Goal: Navigation & Orientation: Find specific page/section

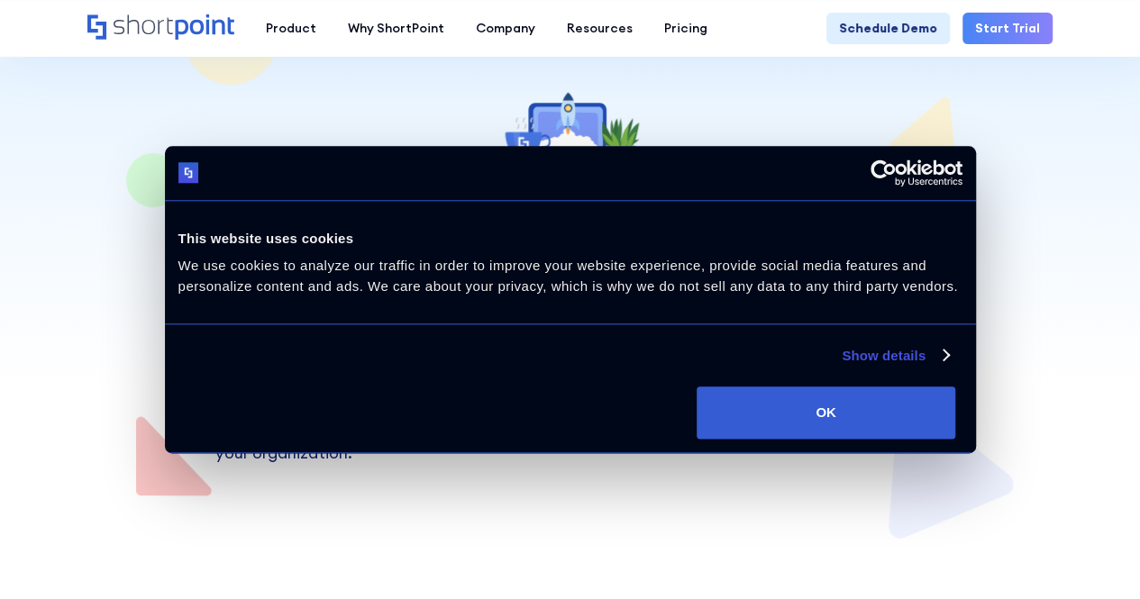
scroll to position [180, 0]
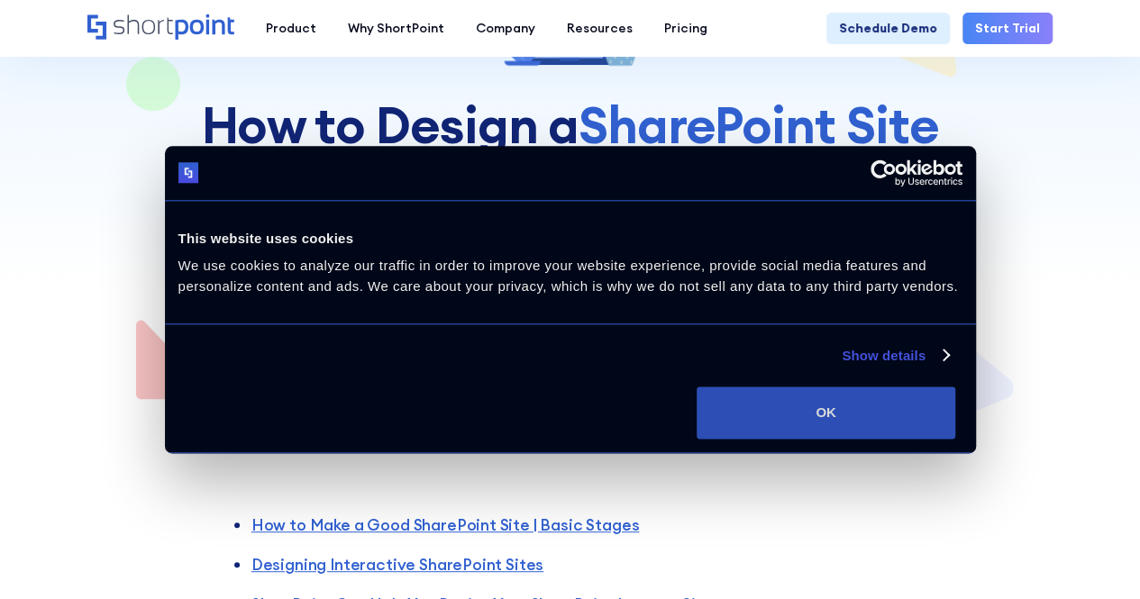
click at [955, 438] on button "OK" at bounding box center [826, 413] width 259 height 52
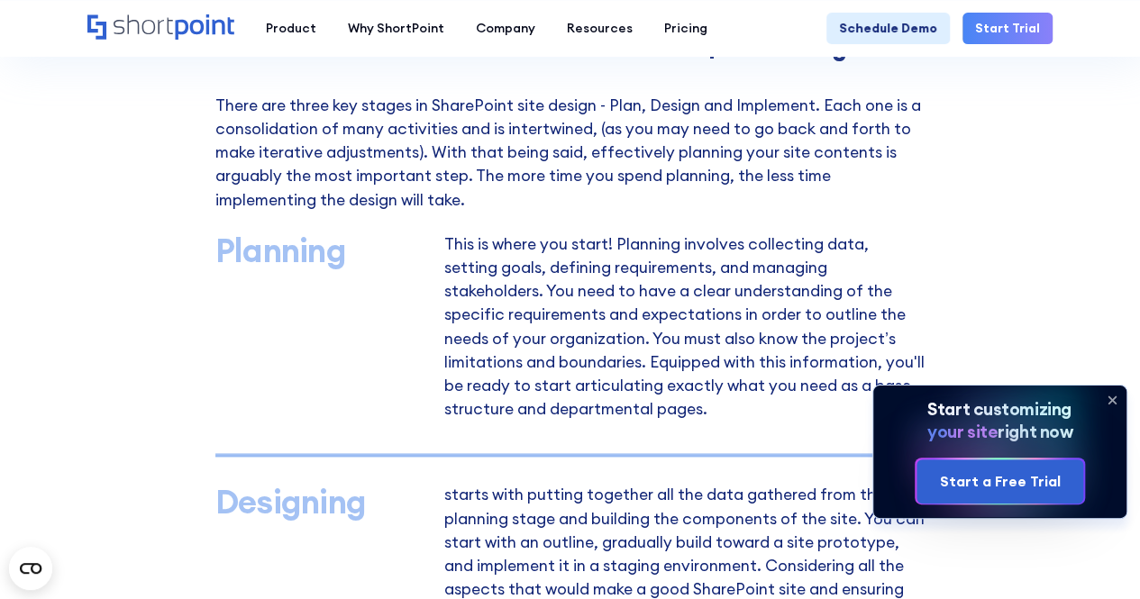
scroll to position [1081, 0]
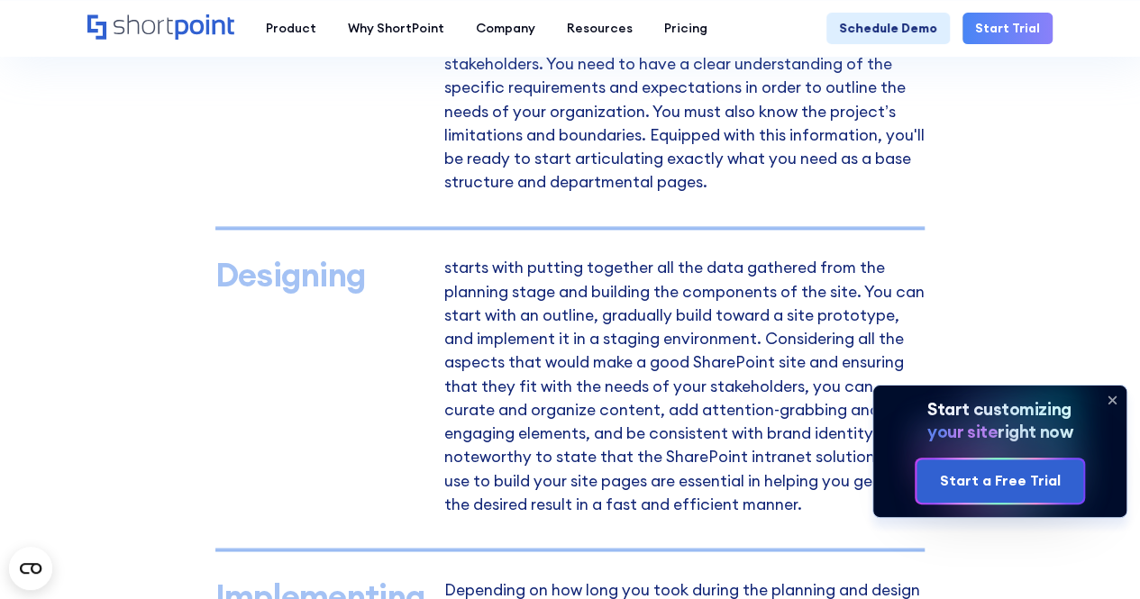
drag, startPoint x: 1112, startPoint y: 397, endPoint x: 952, endPoint y: 403, distance: 160.5
click at [1112, 396] on icon at bounding box center [1112, 400] width 29 height 29
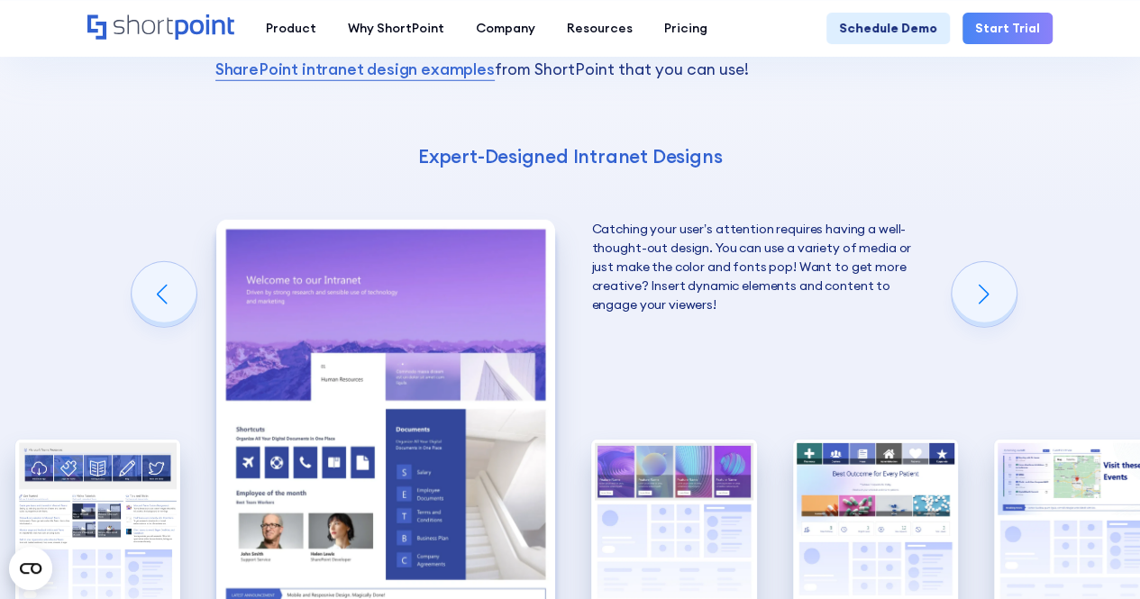
scroll to position [2614, 0]
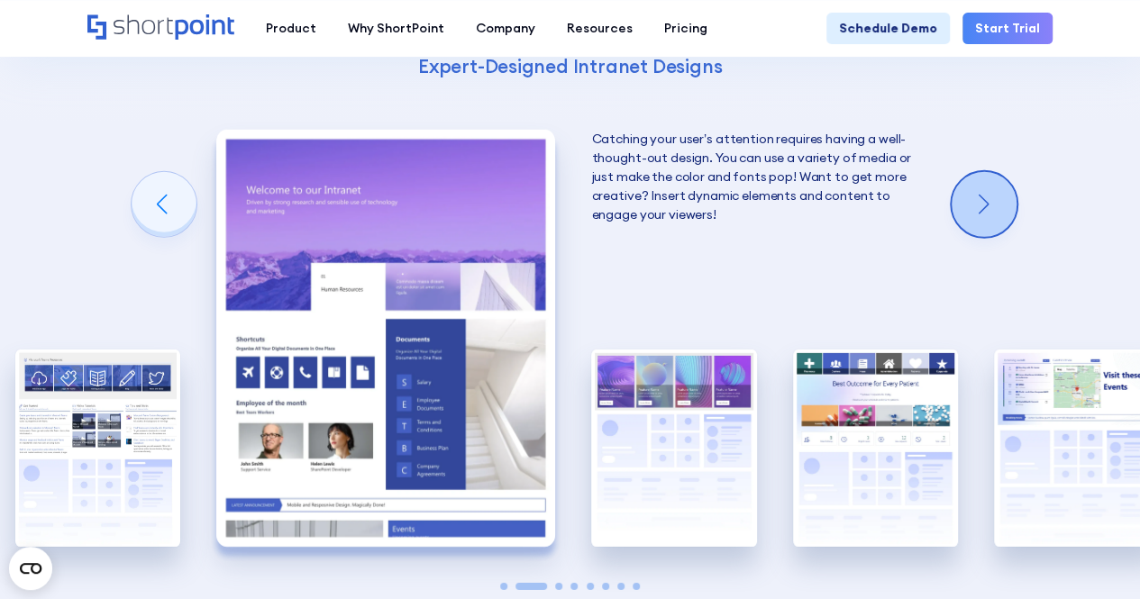
click at [1004, 205] on div "Next slide" at bounding box center [984, 204] width 65 height 65
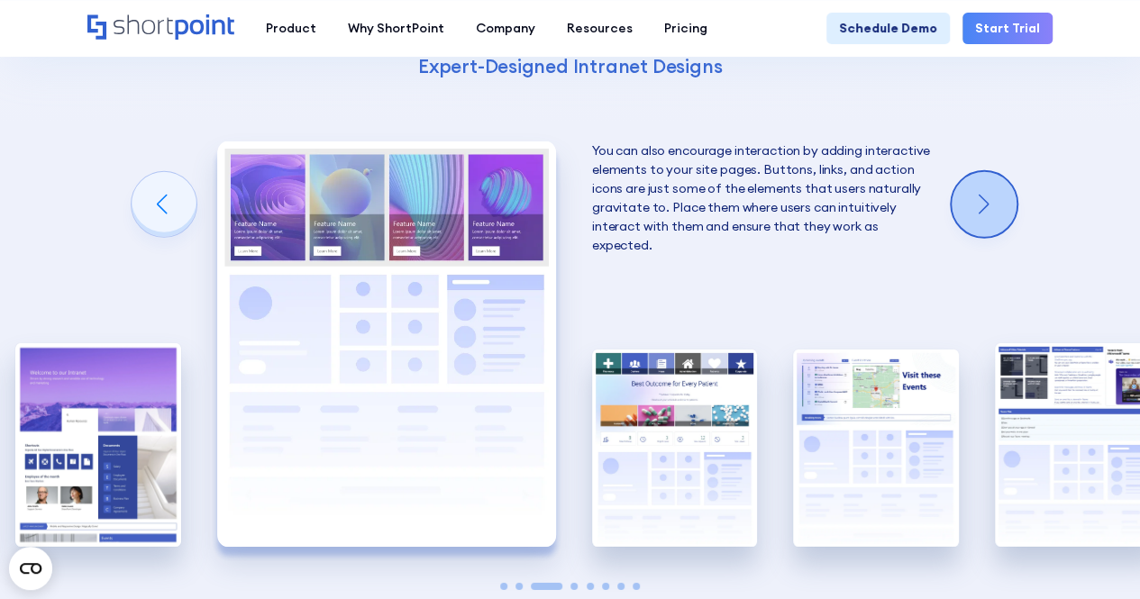
click at [1004, 205] on div "Next slide" at bounding box center [984, 204] width 65 height 65
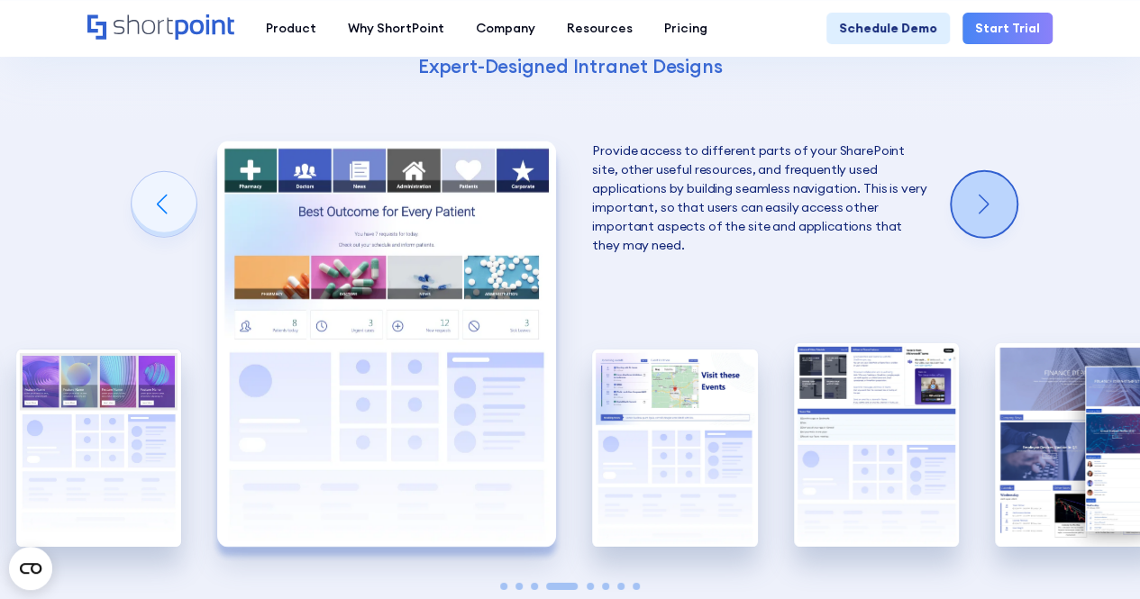
click at [1004, 205] on div "Next slide" at bounding box center [984, 204] width 65 height 65
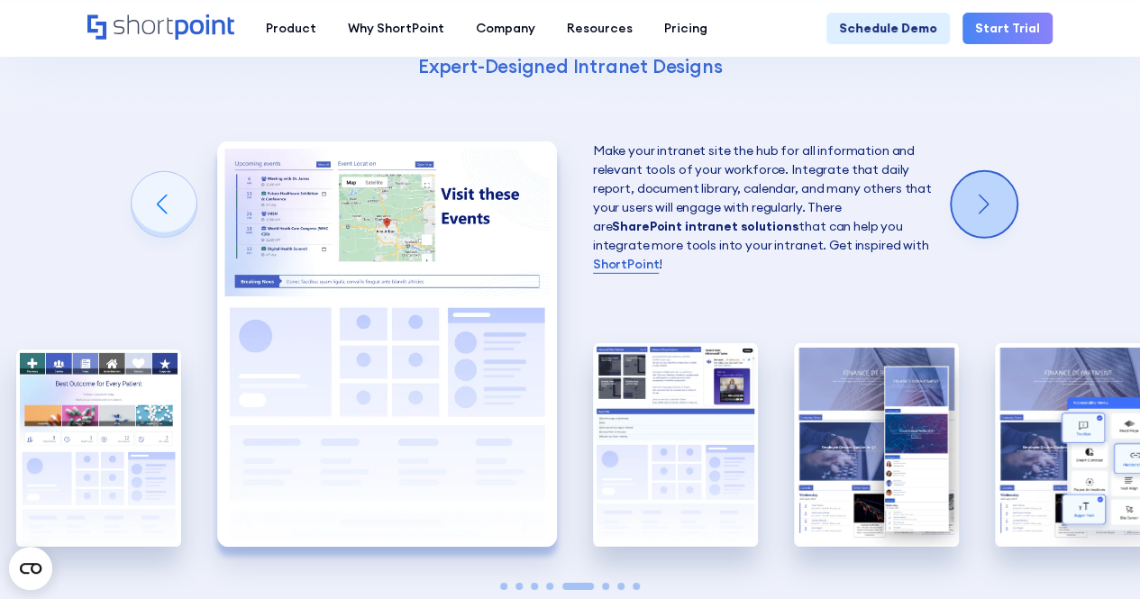
click at [1004, 205] on div "Next slide" at bounding box center [984, 204] width 65 height 65
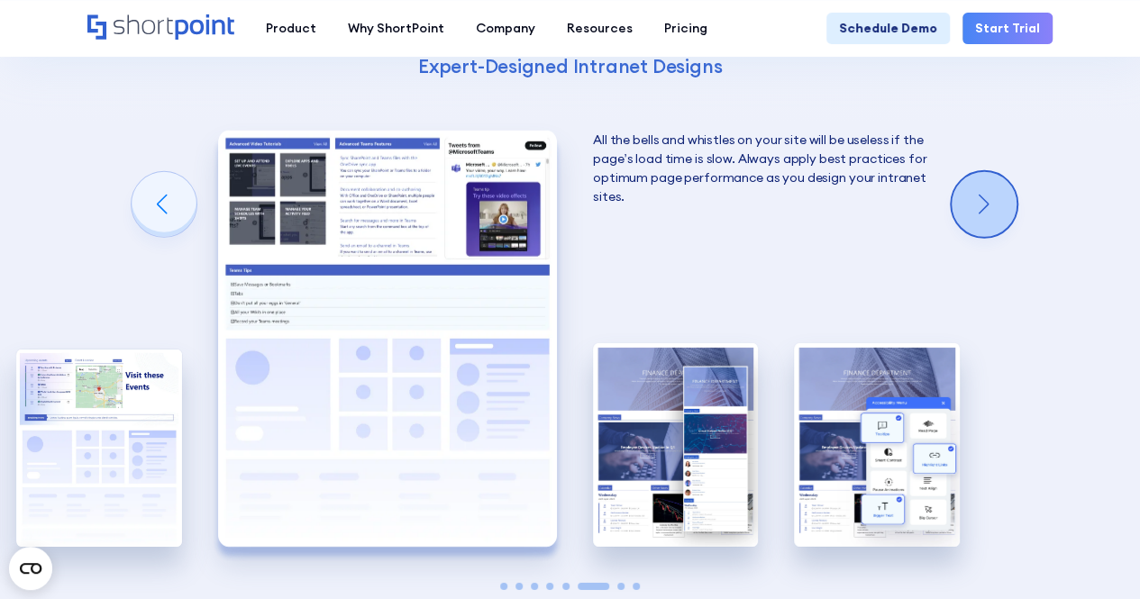
click at [1004, 205] on div "Next slide" at bounding box center [984, 204] width 65 height 65
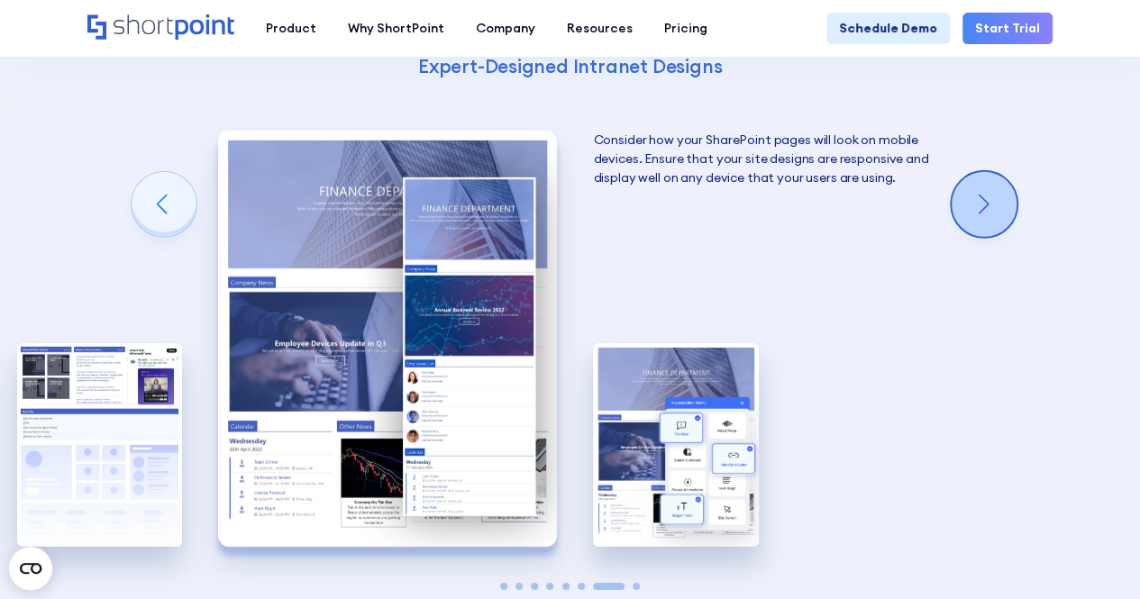
click at [1004, 205] on div "Next slide" at bounding box center [984, 204] width 65 height 65
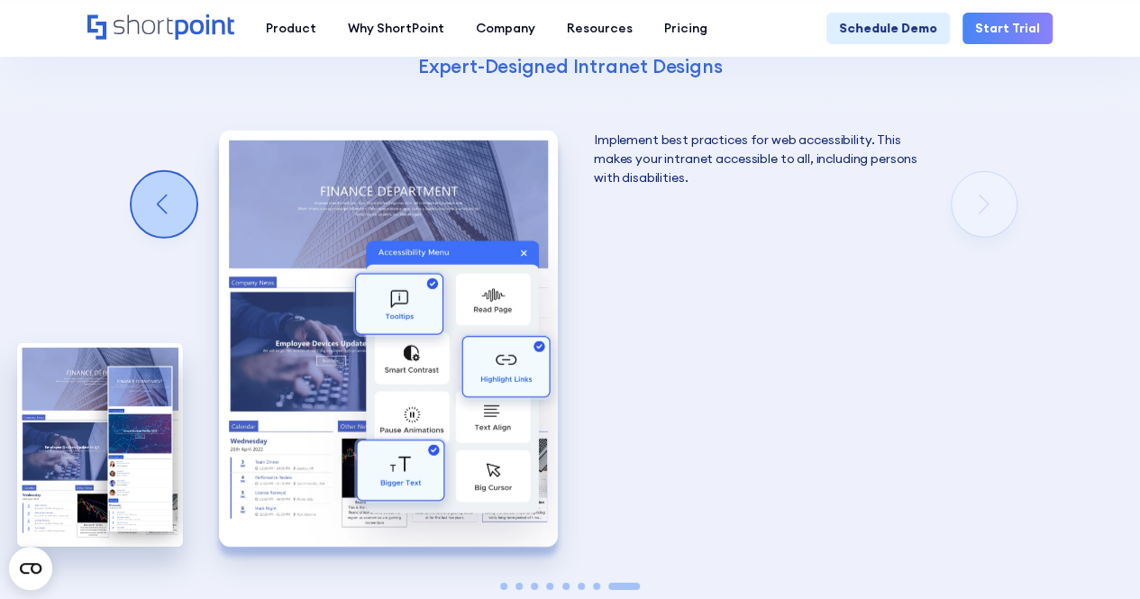
click at [166, 197] on div "Previous slide" at bounding box center [164, 204] width 65 height 65
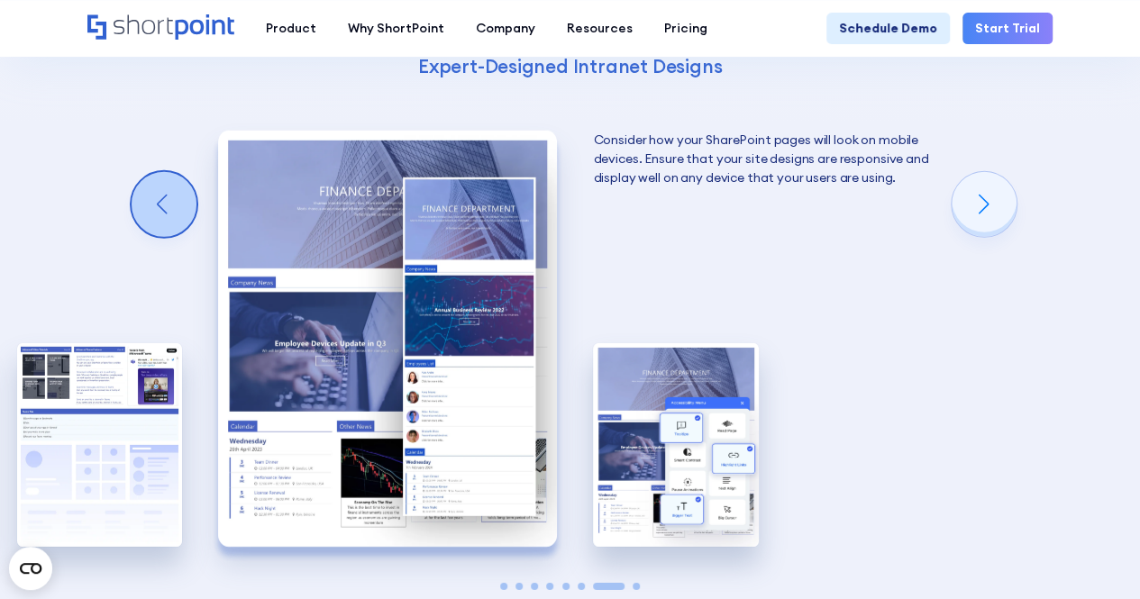
click at [166, 197] on div "Previous slide" at bounding box center [164, 204] width 65 height 65
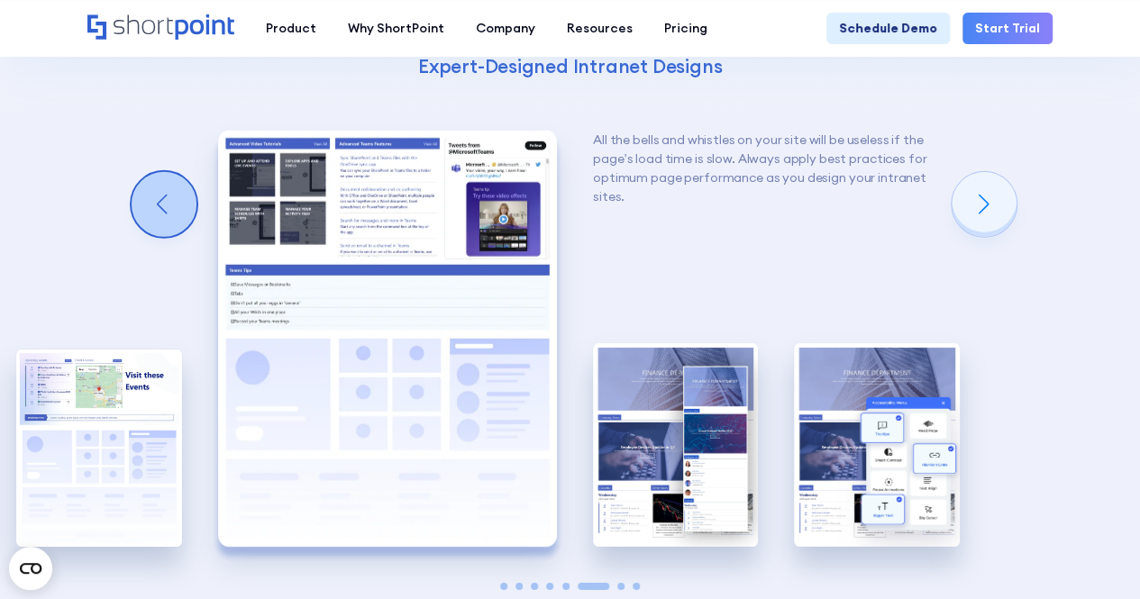
click at [166, 197] on div "Previous slide" at bounding box center [164, 204] width 65 height 65
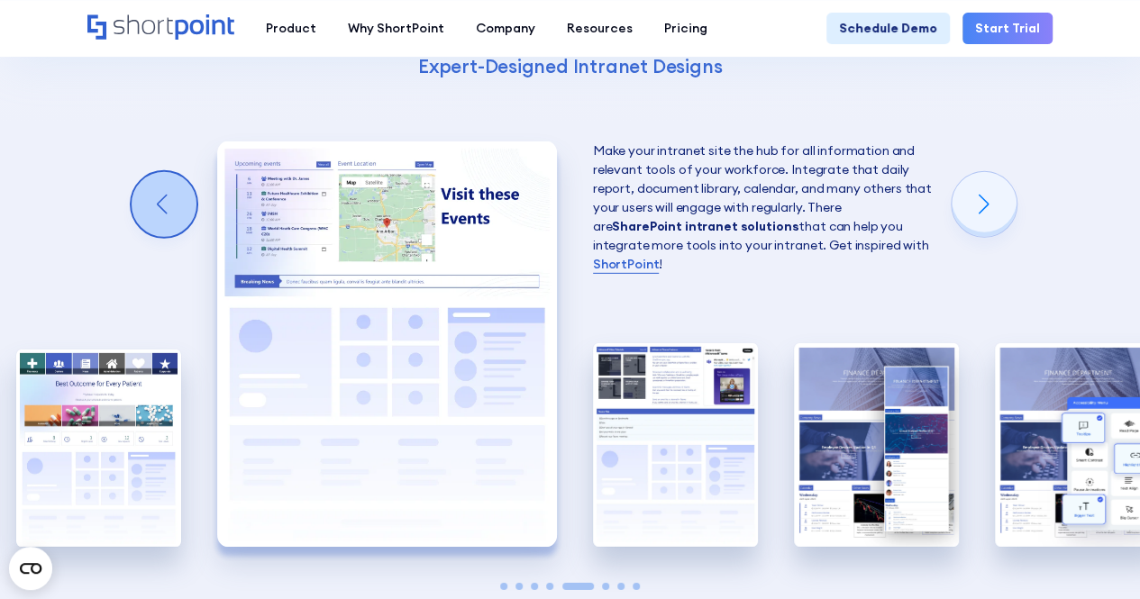
click at [166, 197] on div "Previous slide" at bounding box center [164, 204] width 65 height 65
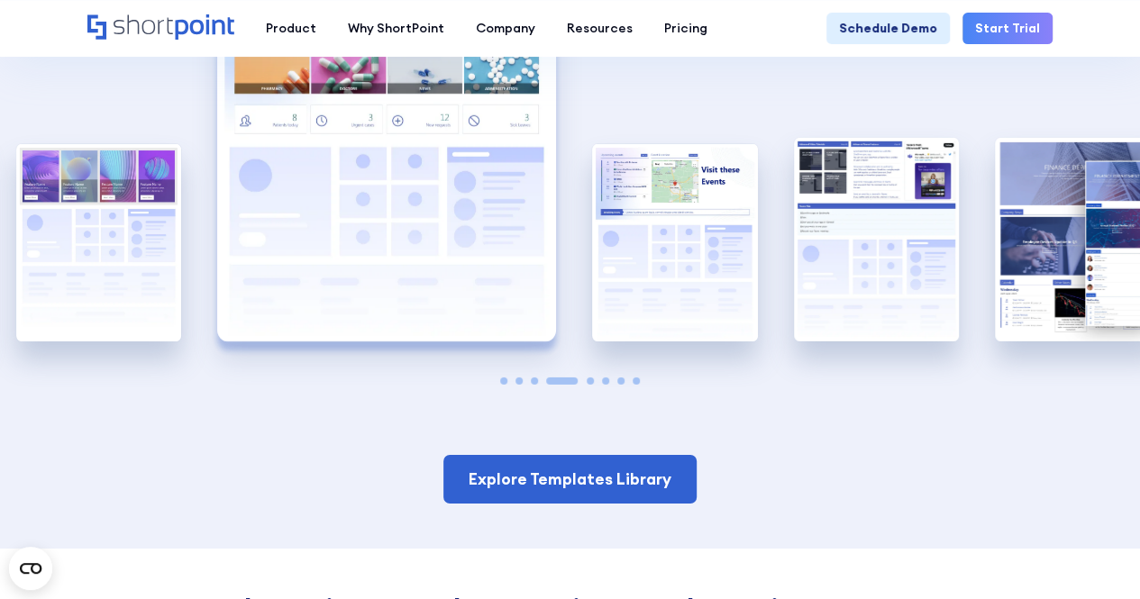
scroll to position [2884, 0]
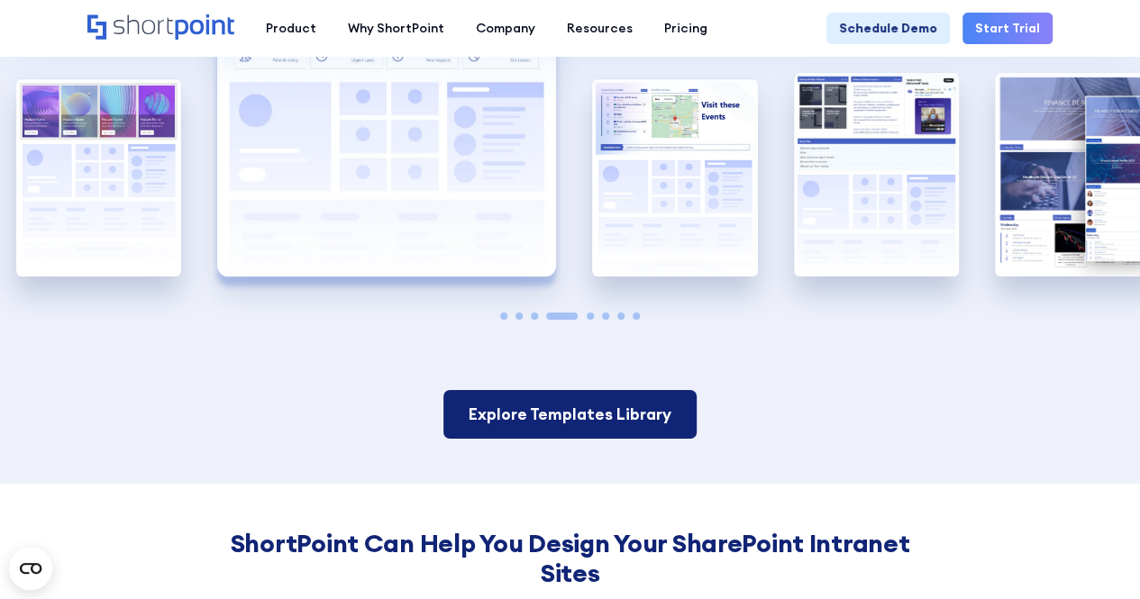
click at [605, 415] on link "Explore Templates Library" at bounding box center [569, 414] width 253 height 49
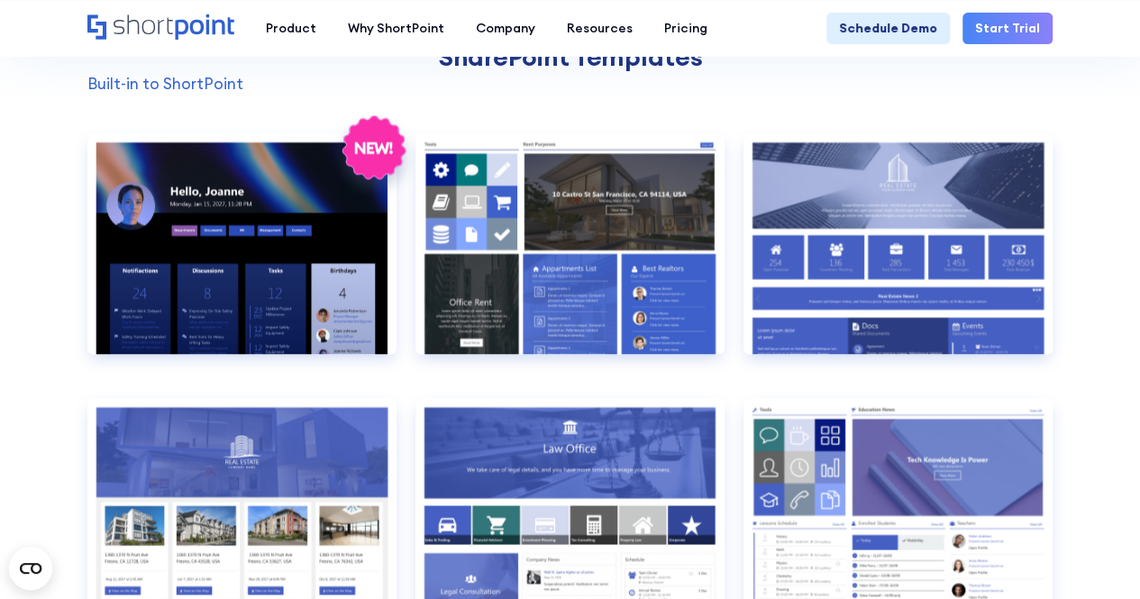
scroll to position [1352, 0]
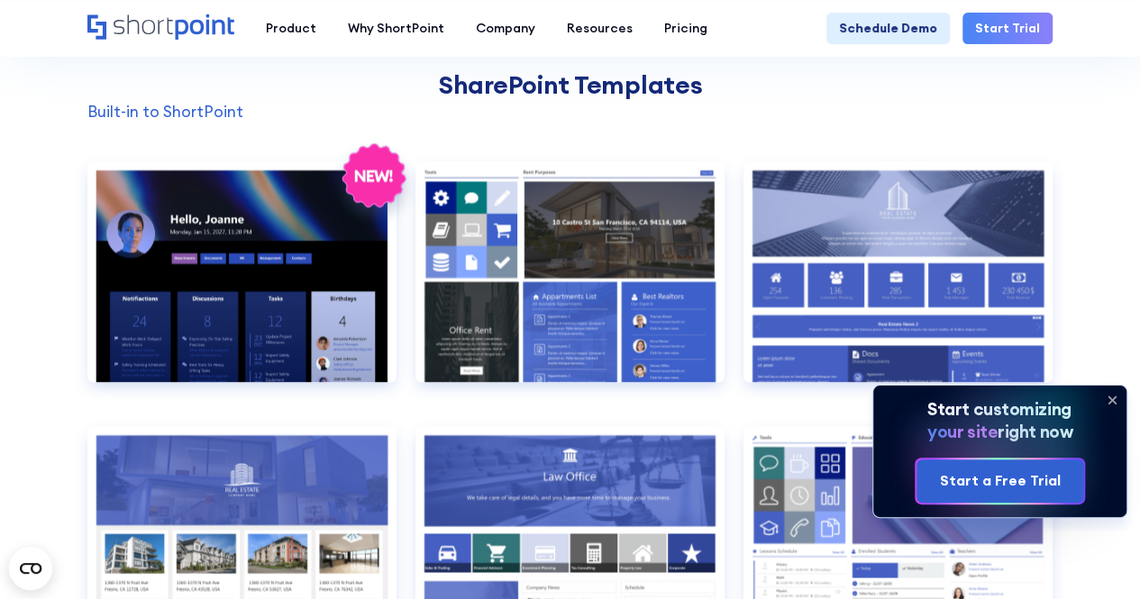
click at [1108, 401] on icon at bounding box center [1112, 400] width 29 height 29
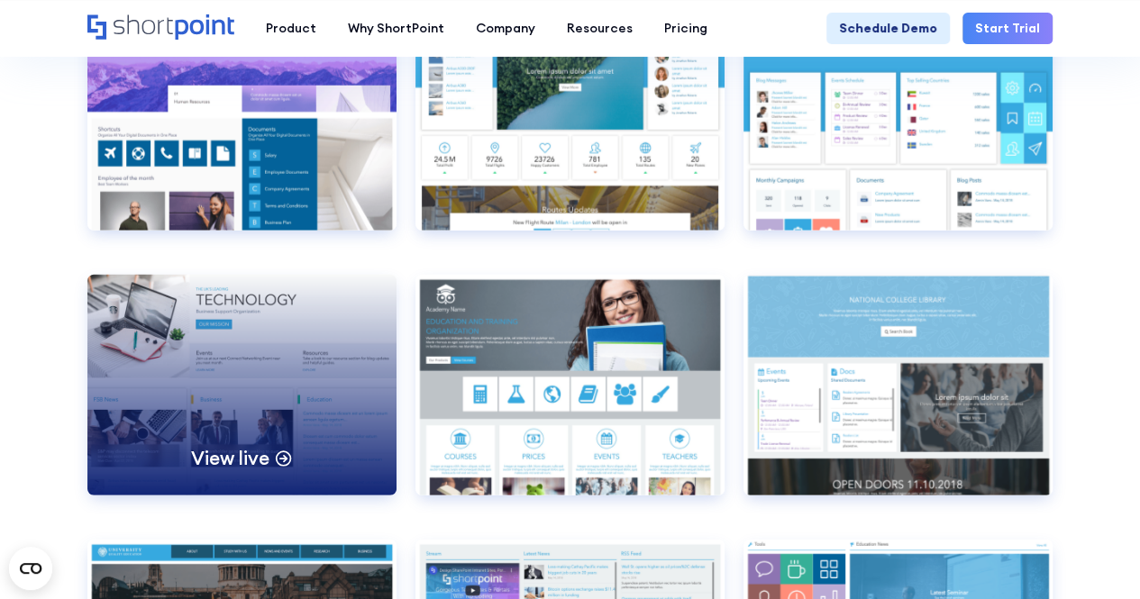
scroll to position [5858, 0]
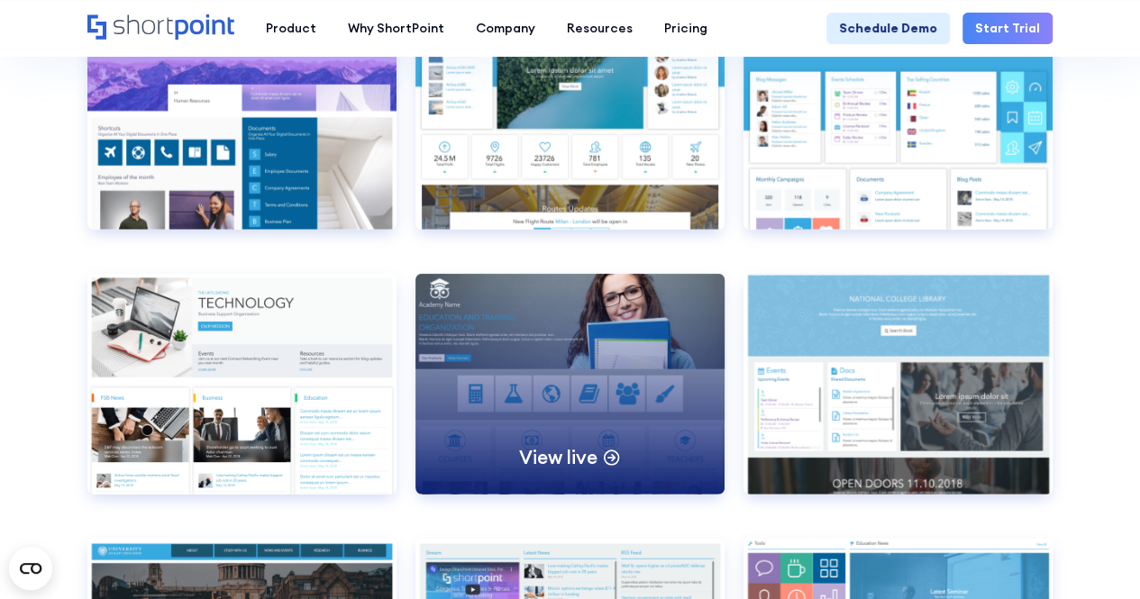
click at [564, 470] on div "View live" at bounding box center [569, 384] width 309 height 221
